Goal: Find specific page/section: Find specific page/section

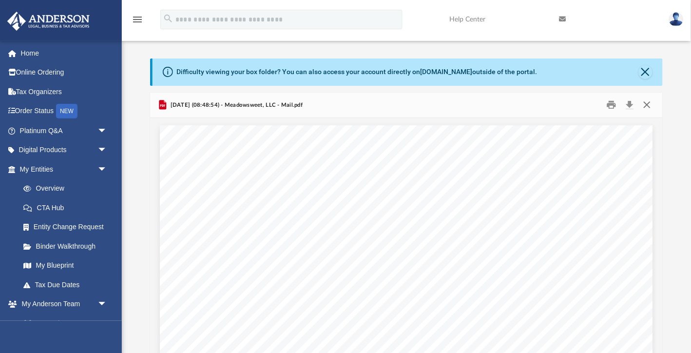
scroll to position [1, 0]
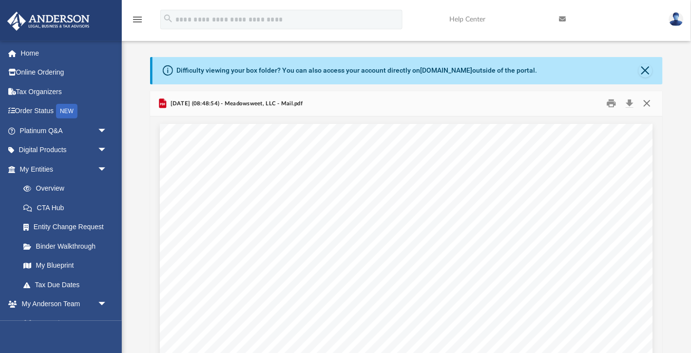
click at [652, 105] on button "Close" at bounding box center [648, 103] width 18 height 15
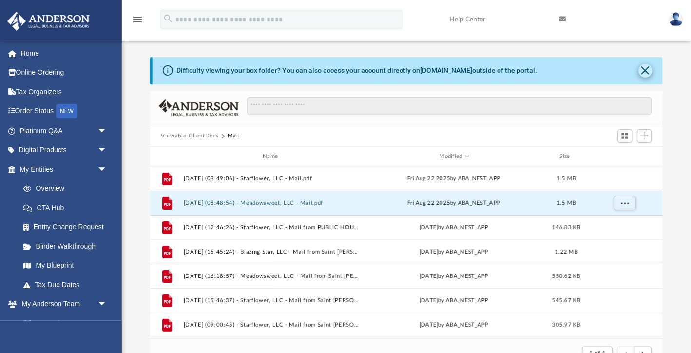
click at [646, 69] on button "Close" at bounding box center [646, 71] width 14 height 14
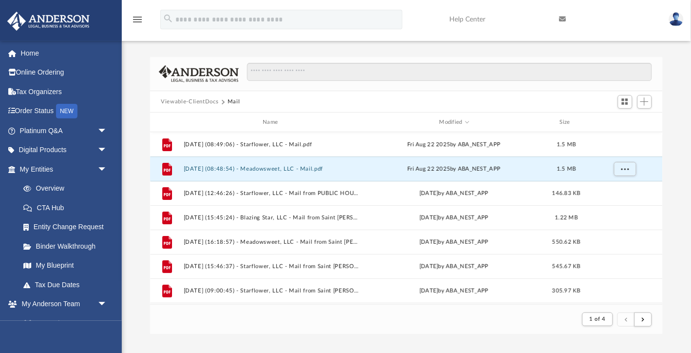
click at [186, 99] on button "Viewable-ClientDocs" at bounding box center [190, 102] width 58 height 9
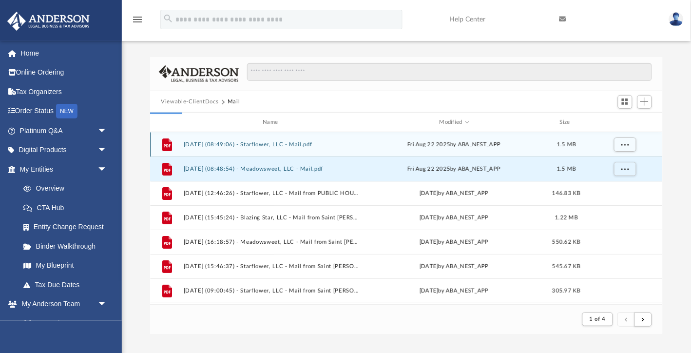
scroll to position [222, 512]
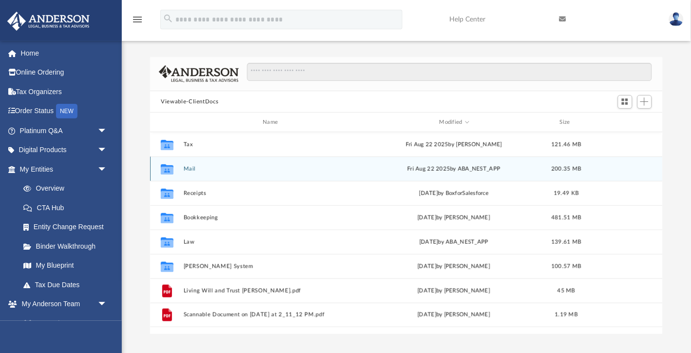
click at [191, 168] on button "Mail" at bounding box center [272, 169] width 177 height 6
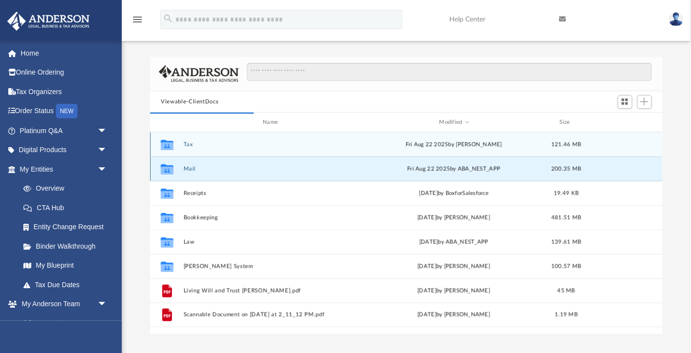
scroll to position [192, 512]
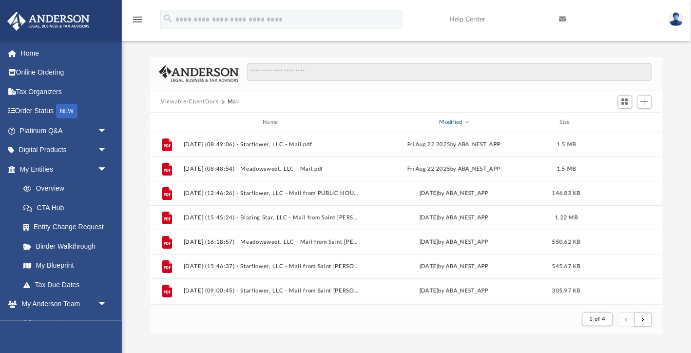
click at [452, 120] on div "Modified" at bounding box center [454, 122] width 178 height 9
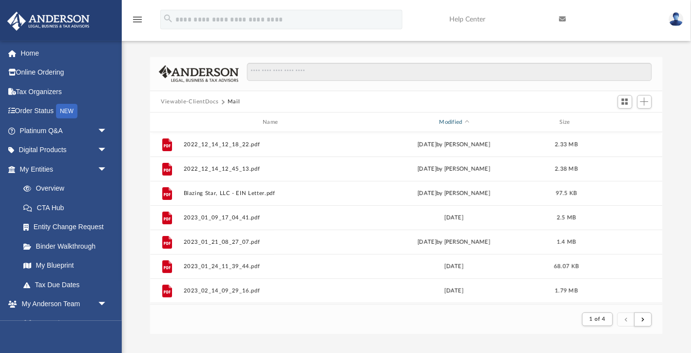
click at [452, 122] on div "Modified" at bounding box center [454, 122] width 178 height 9
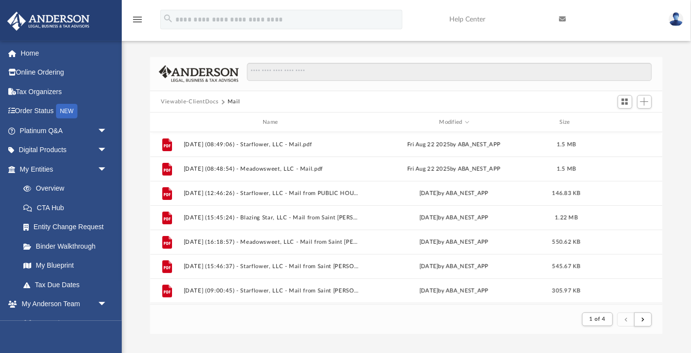
click at [193, 100] on button "Viewable-ClientDocs" at bounding box center [190, 102] width 58 height 9
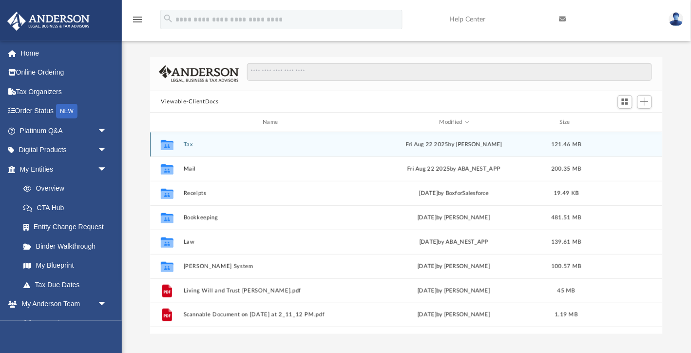
scroll to position [222, 512]
click at [184, 142] on button "Tax" at bounding box center [272, 144] width 177 height 6
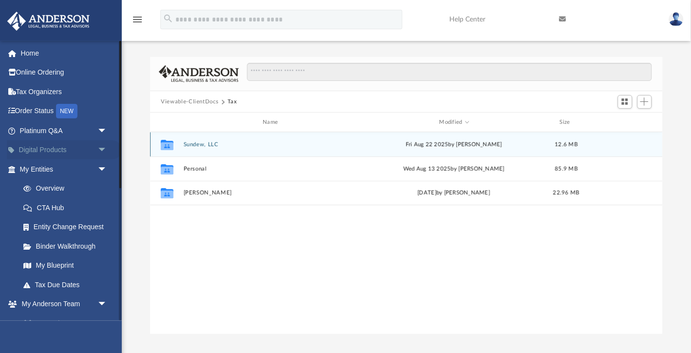
scroll to position [0, 0]
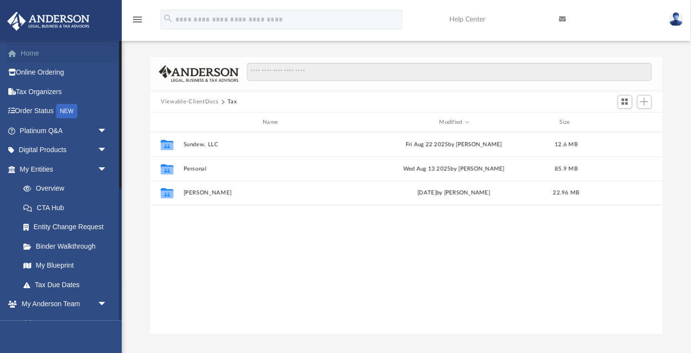
click at [28, 48] on link "Home" at bounding box center [64, 53] width 115 height 20
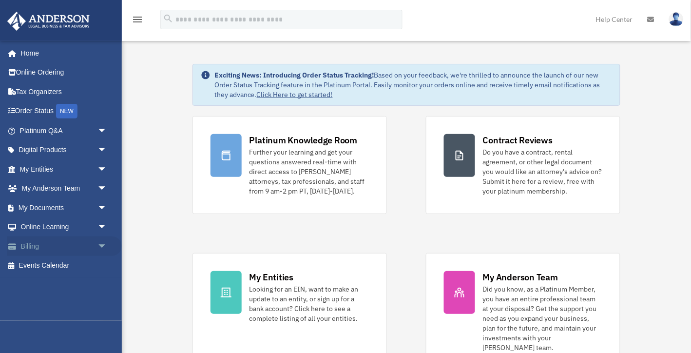
click at [35, 238] on link "Billing arrow_drop_down" at bounding box center [64, 246] width 115 height 20
